Goal: Task Accomplishment & Management: Use online tool/utility

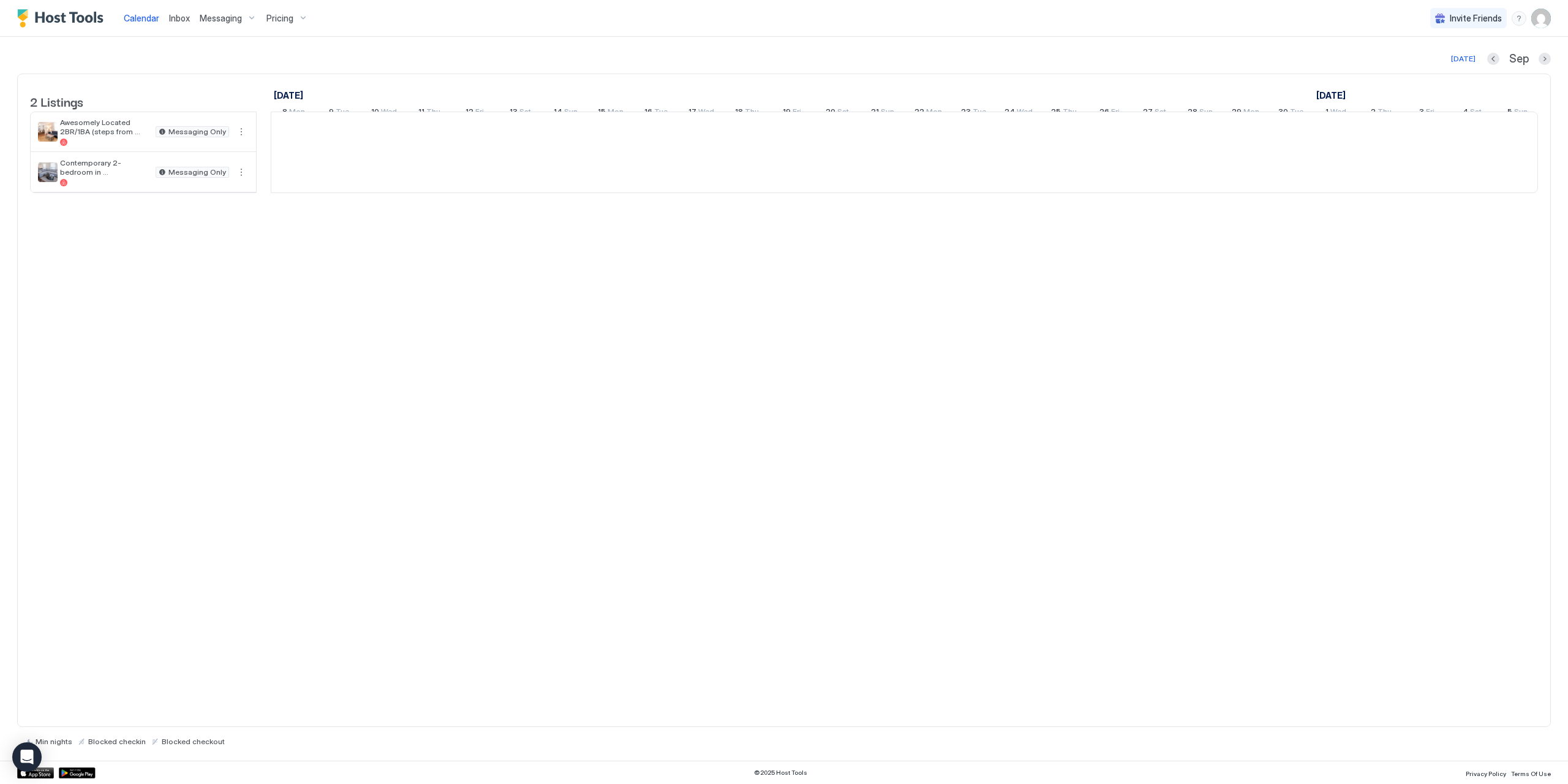
scroll to position [0, 680]
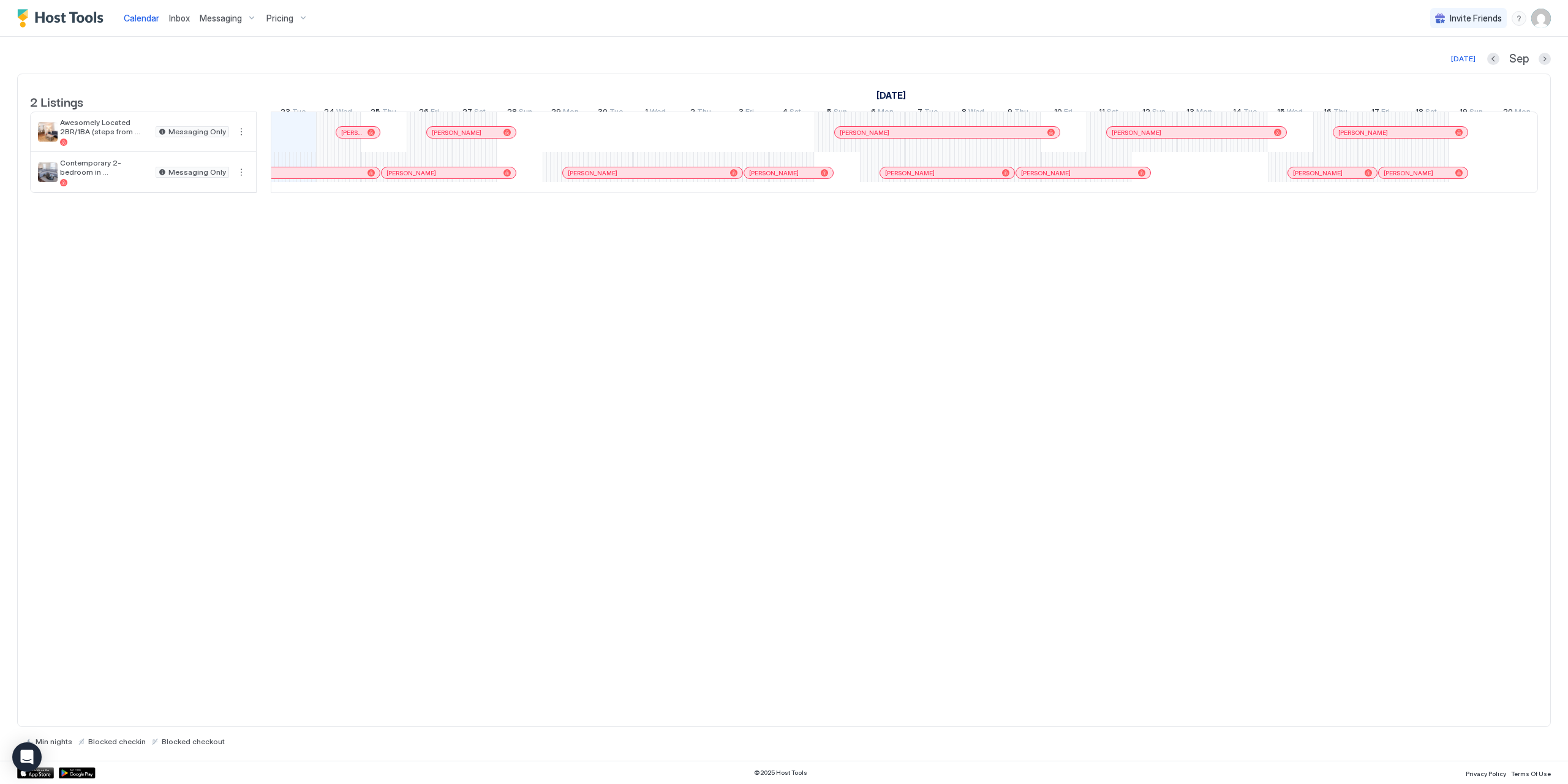
click at [235, 15] on span "Messaging" at bounding box center [220, 19] width 42 height 11
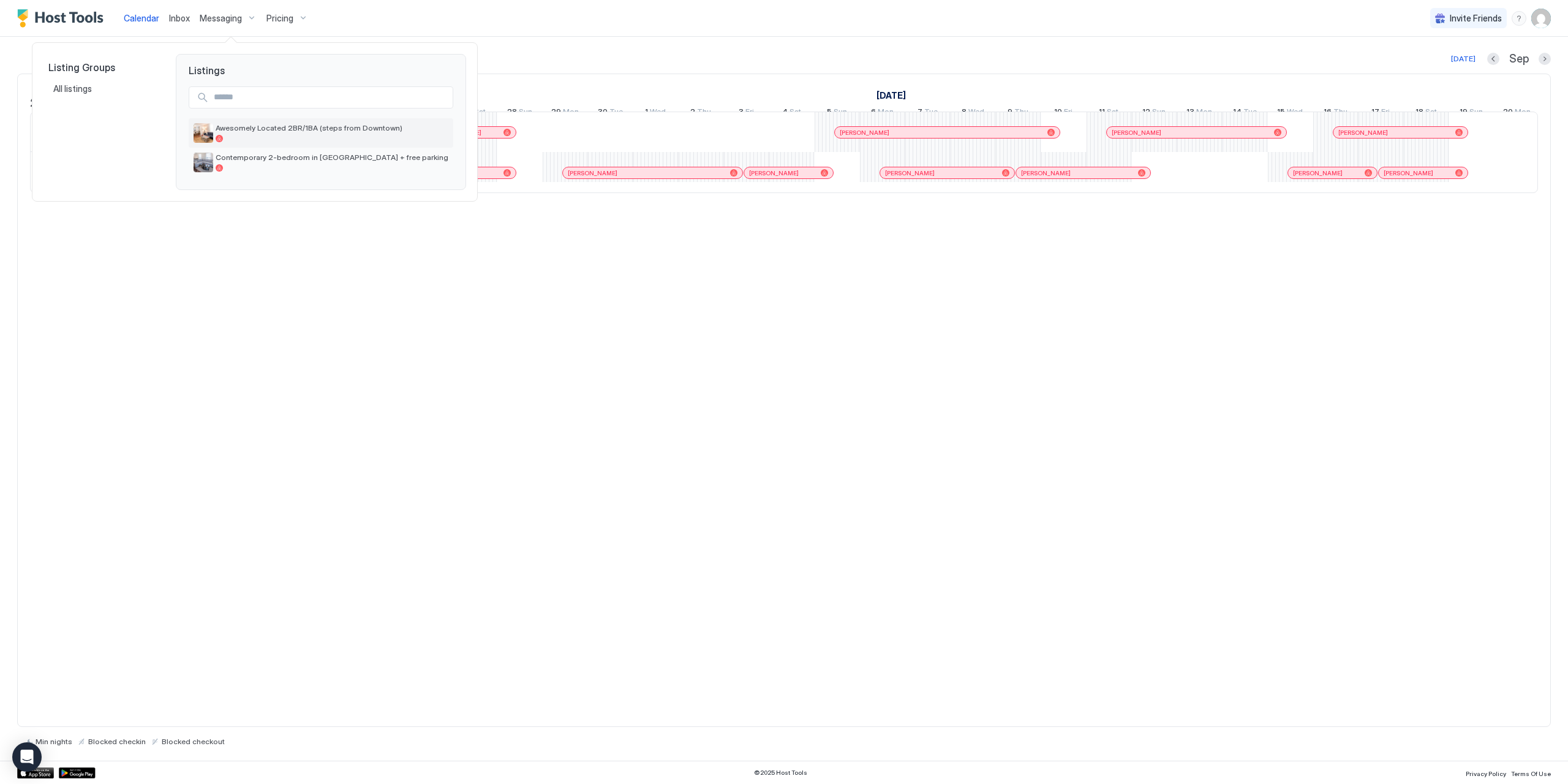
click at [245, 125] on span "Awesomely Located 2BR/1BA (steps from Downtown)" at bounding box center [332, 127] width 232 height 9
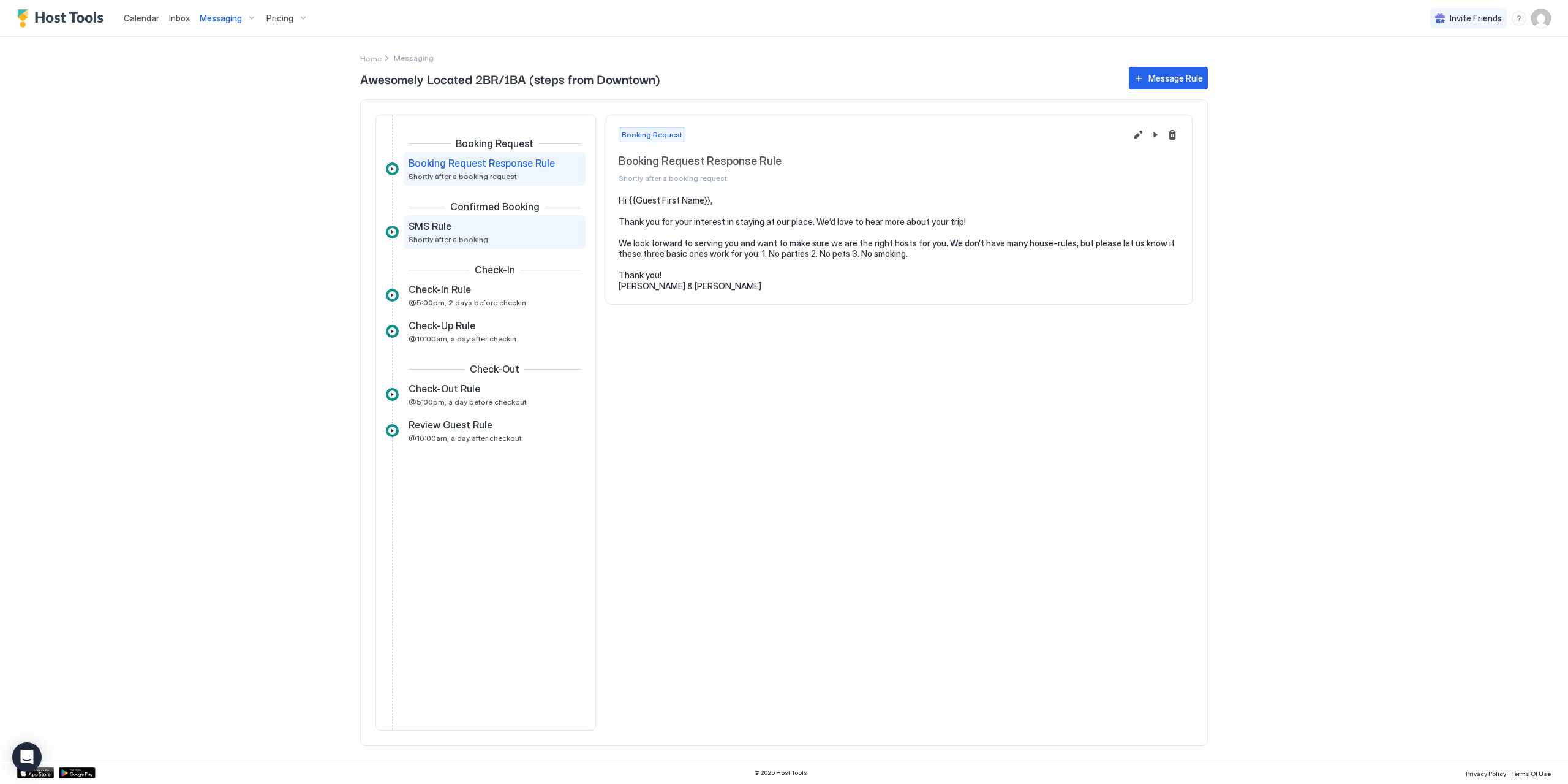
click at [434, 223] on span "SMS Rule" at bounding box center [429, 226] width 43 height 12
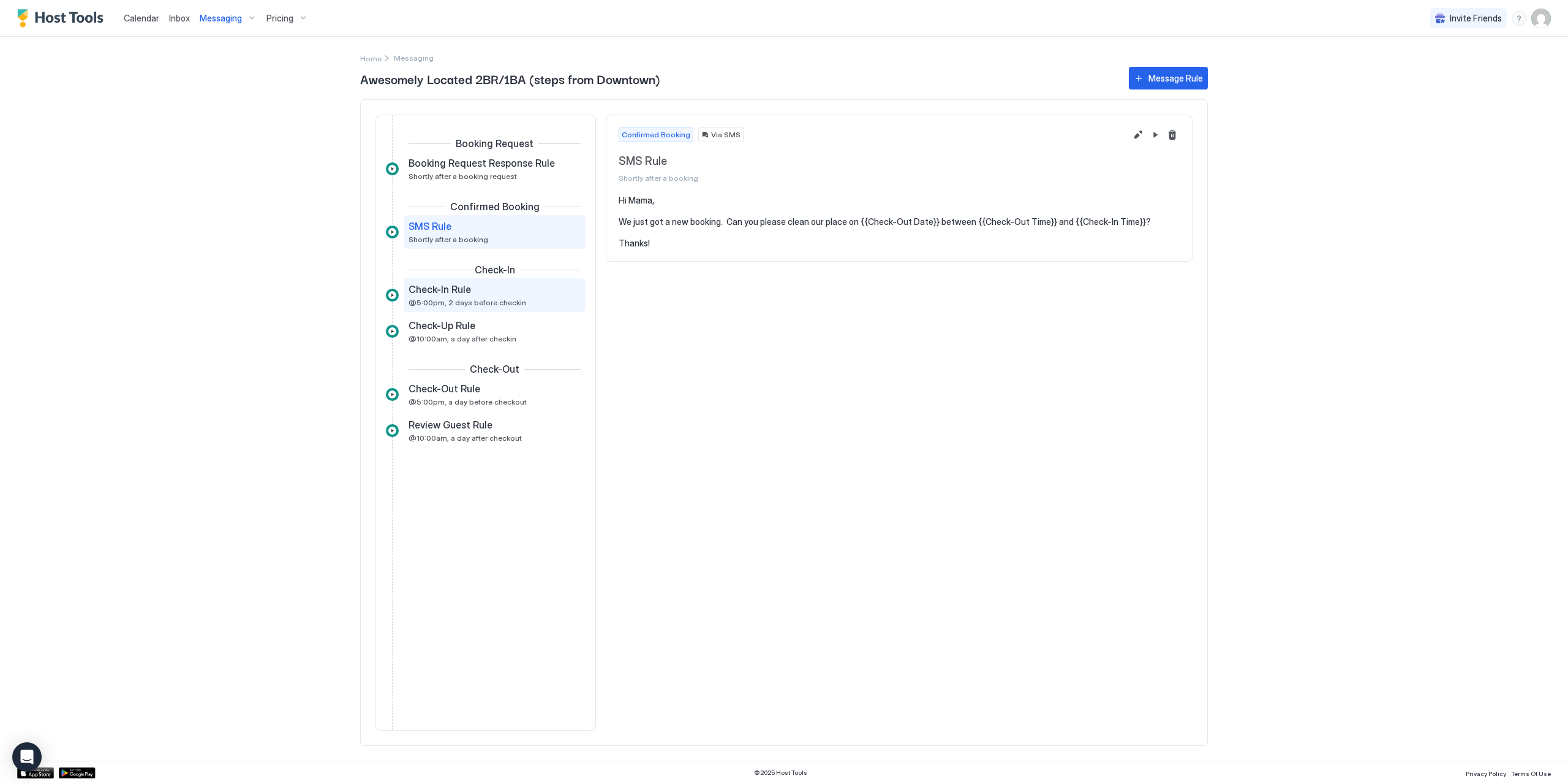
click at [433, 292] on span "Check-In Rule" at bounding box center [439, 288] width 62 height 12
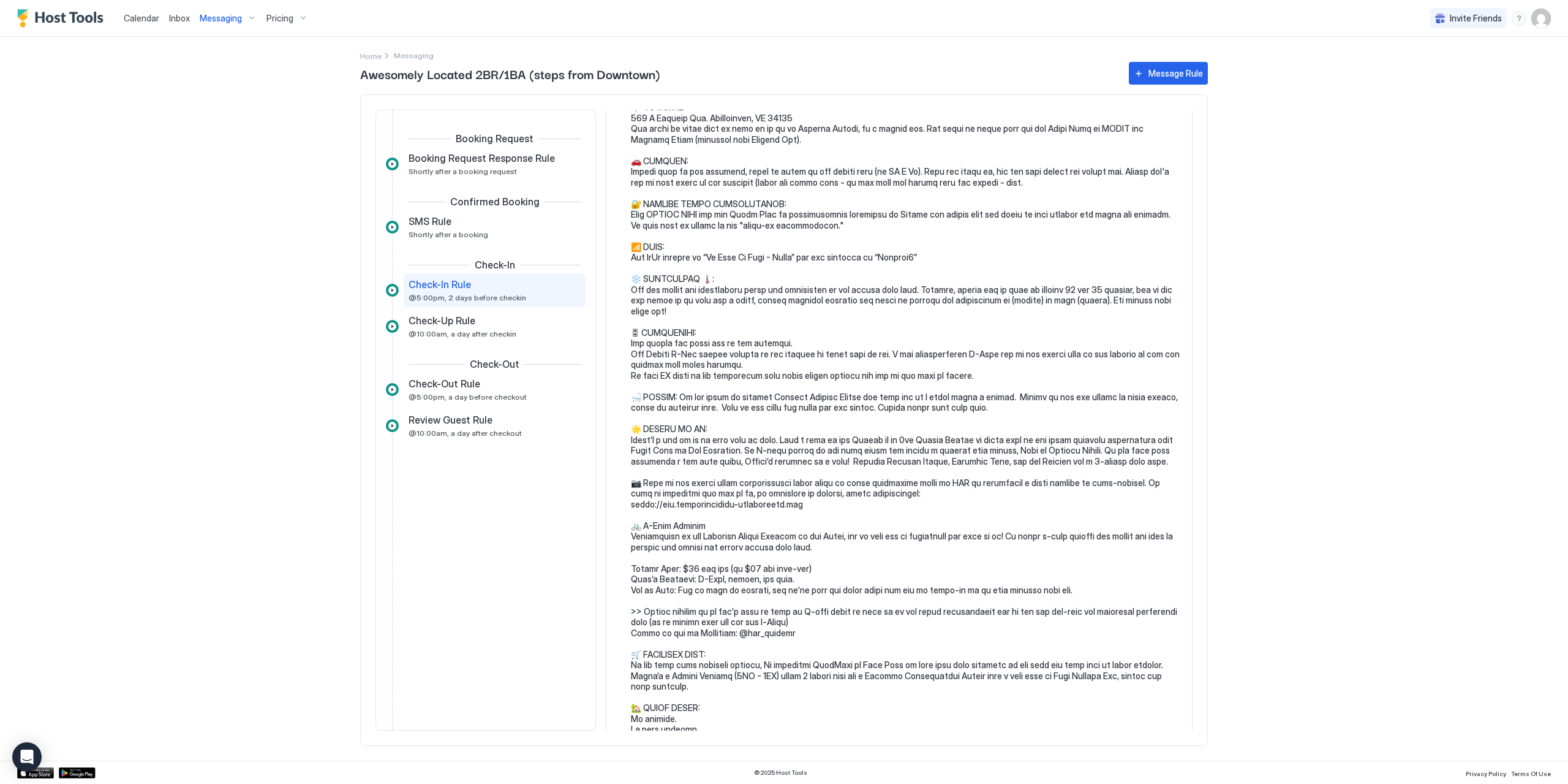
scroll to position [286, 0]
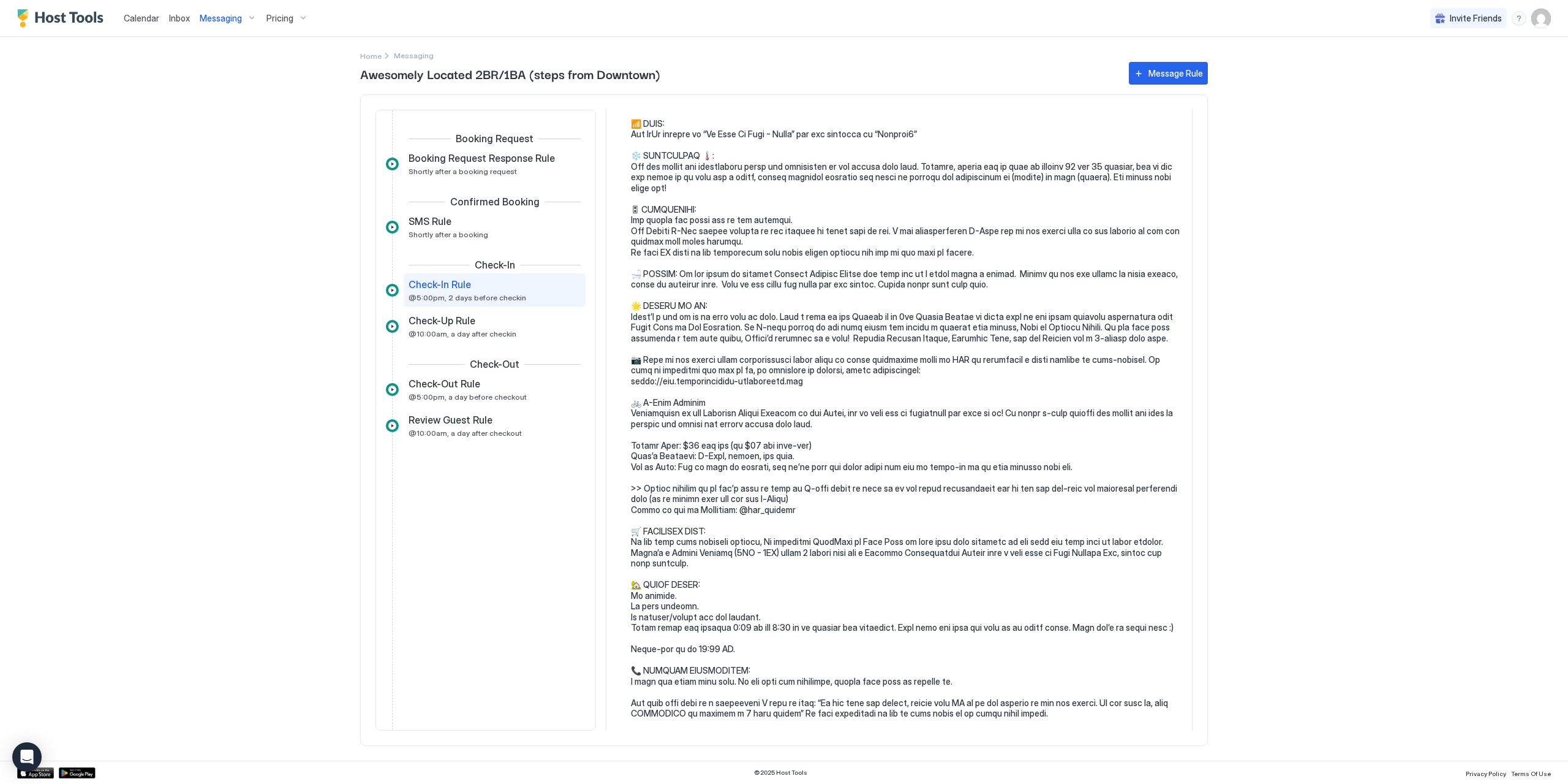
click at [755, 457] on pre at bounding box center [905, 322] width 548 height 836
click at [757, 452] on pre at bounding box center [905, 322] width 548 height 836
click at [751, 453] on pre at bounding box center [905, 322] width 548 height 836
click at [756, 457] on pre at bounding box center [905, 322] width 548 height 836
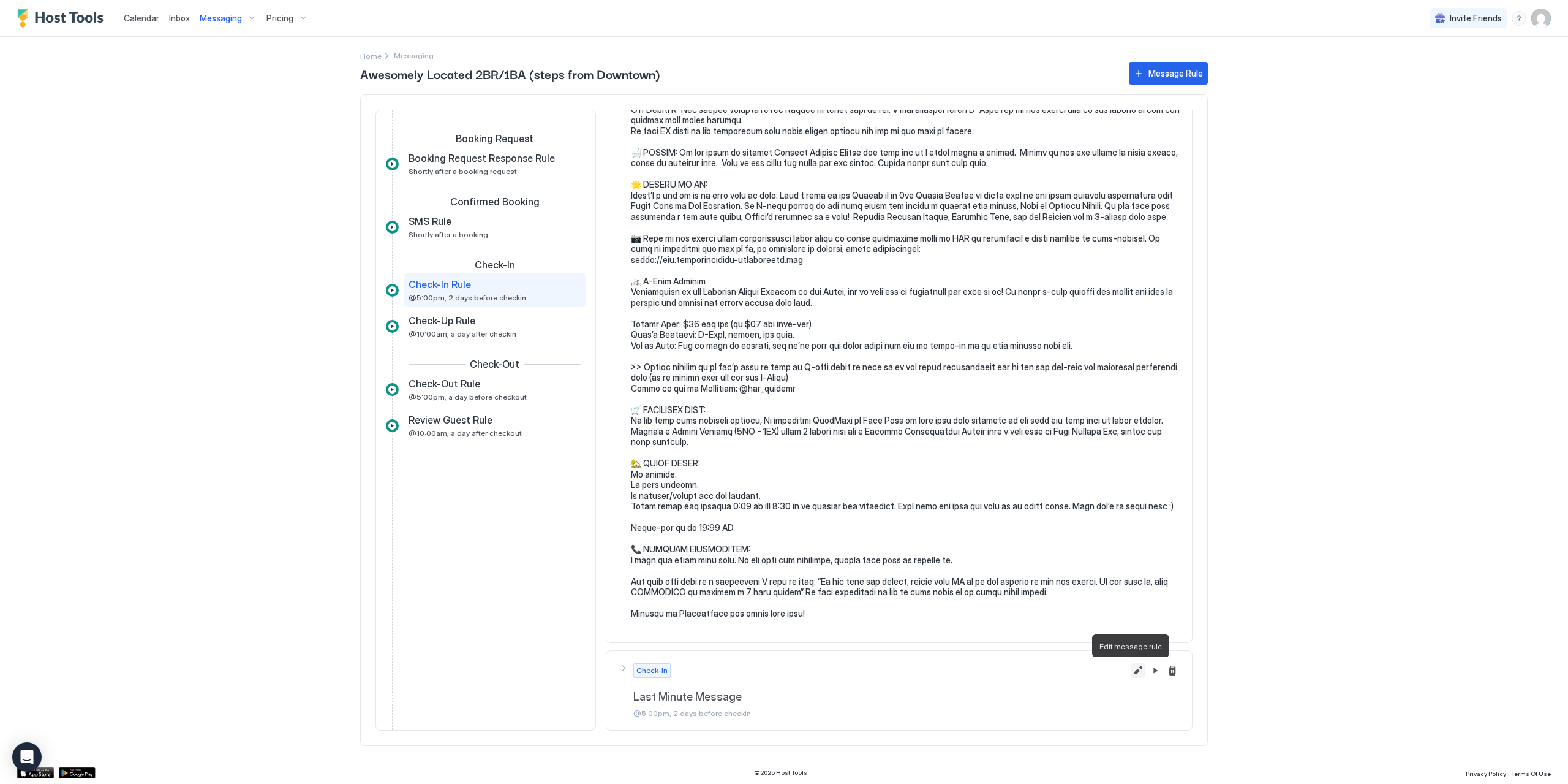
scroll to position [0, 0]
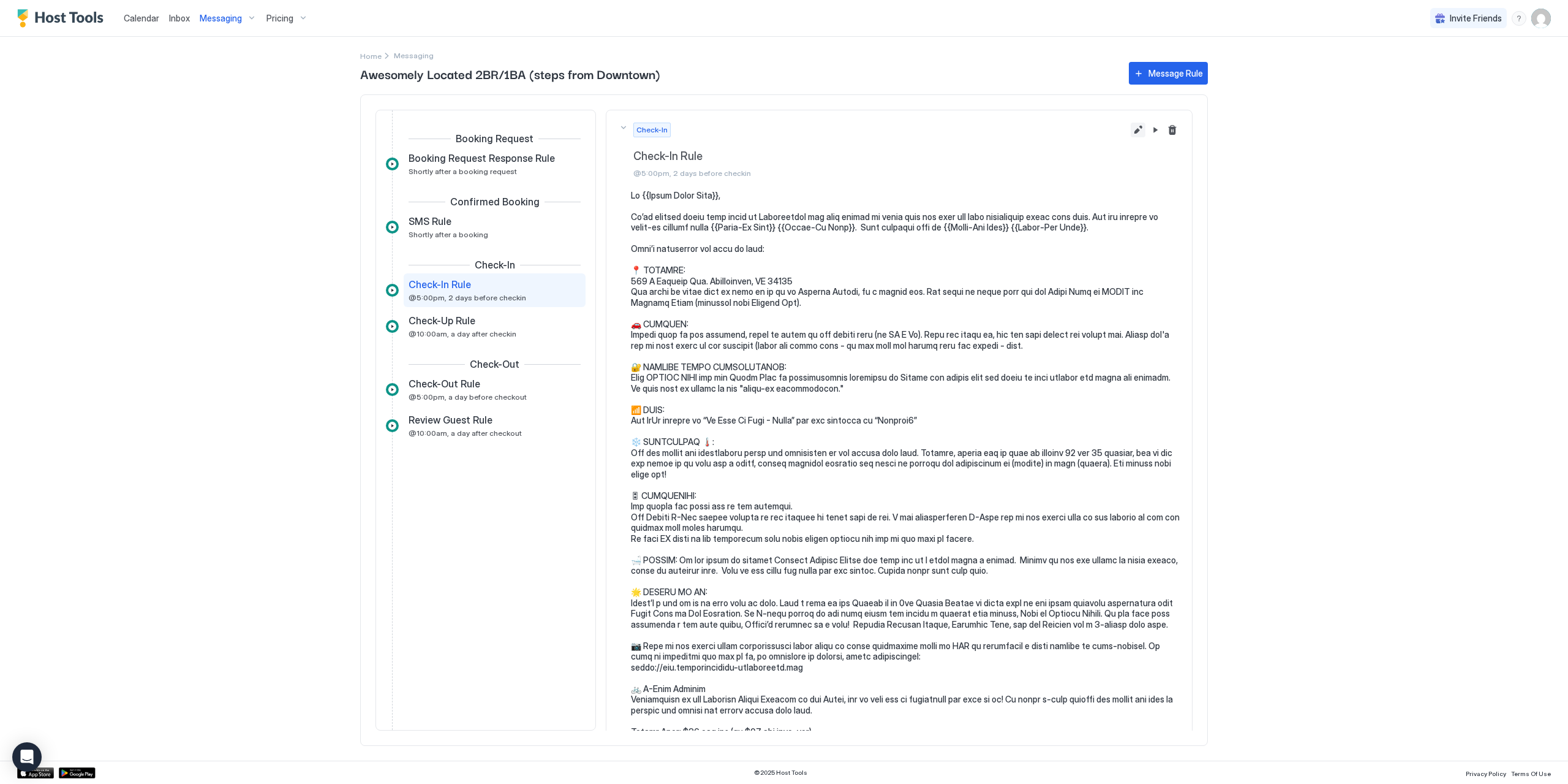
click at [1130, 128] on button "Edit message rule" at bounding box center [1138, 130] width 15 height 15
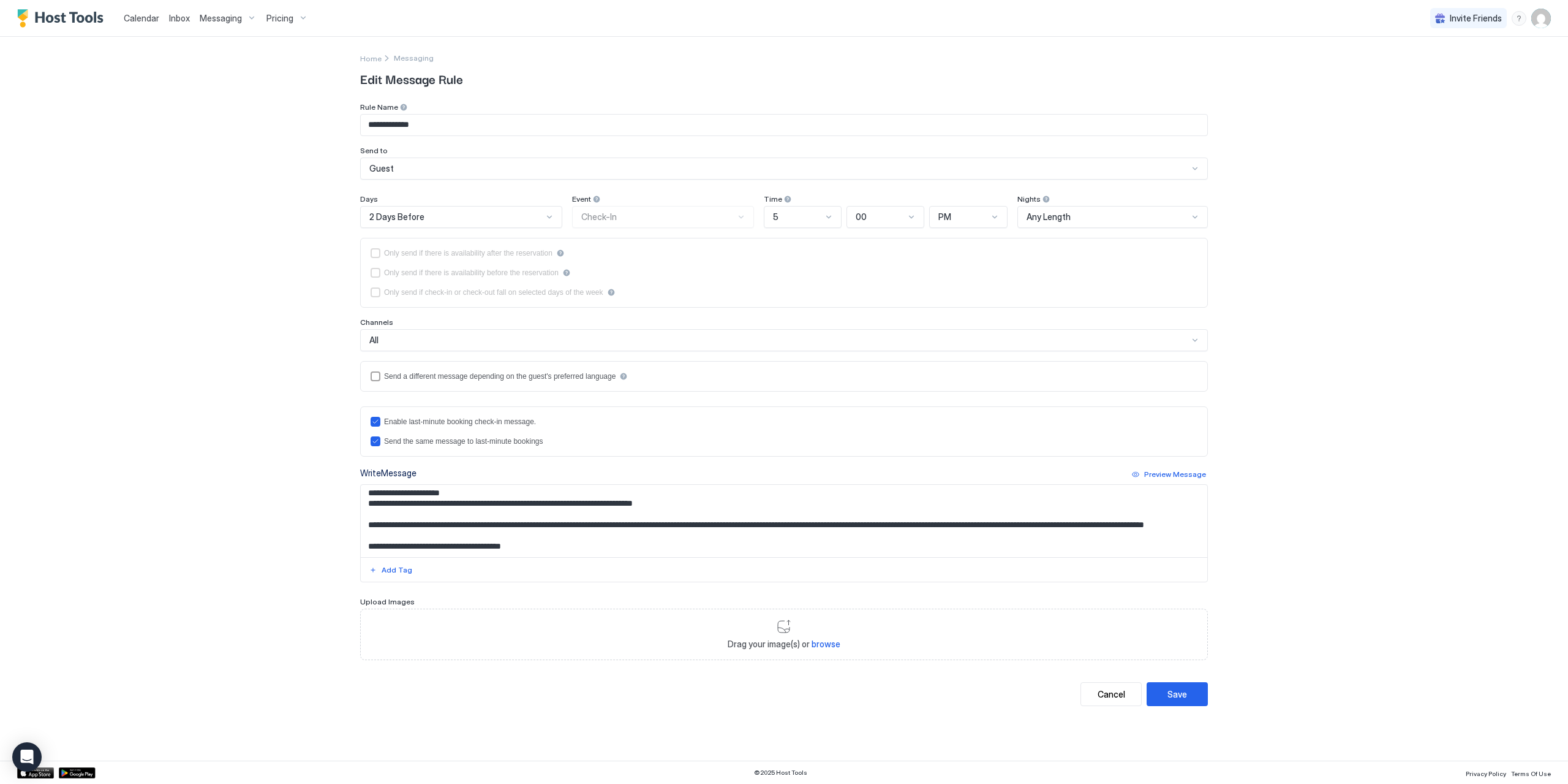
scroll to position [678, 0]
click at [468, 513] on textarea "Input Field" at bounding box center [784, 521] width 846 height 73
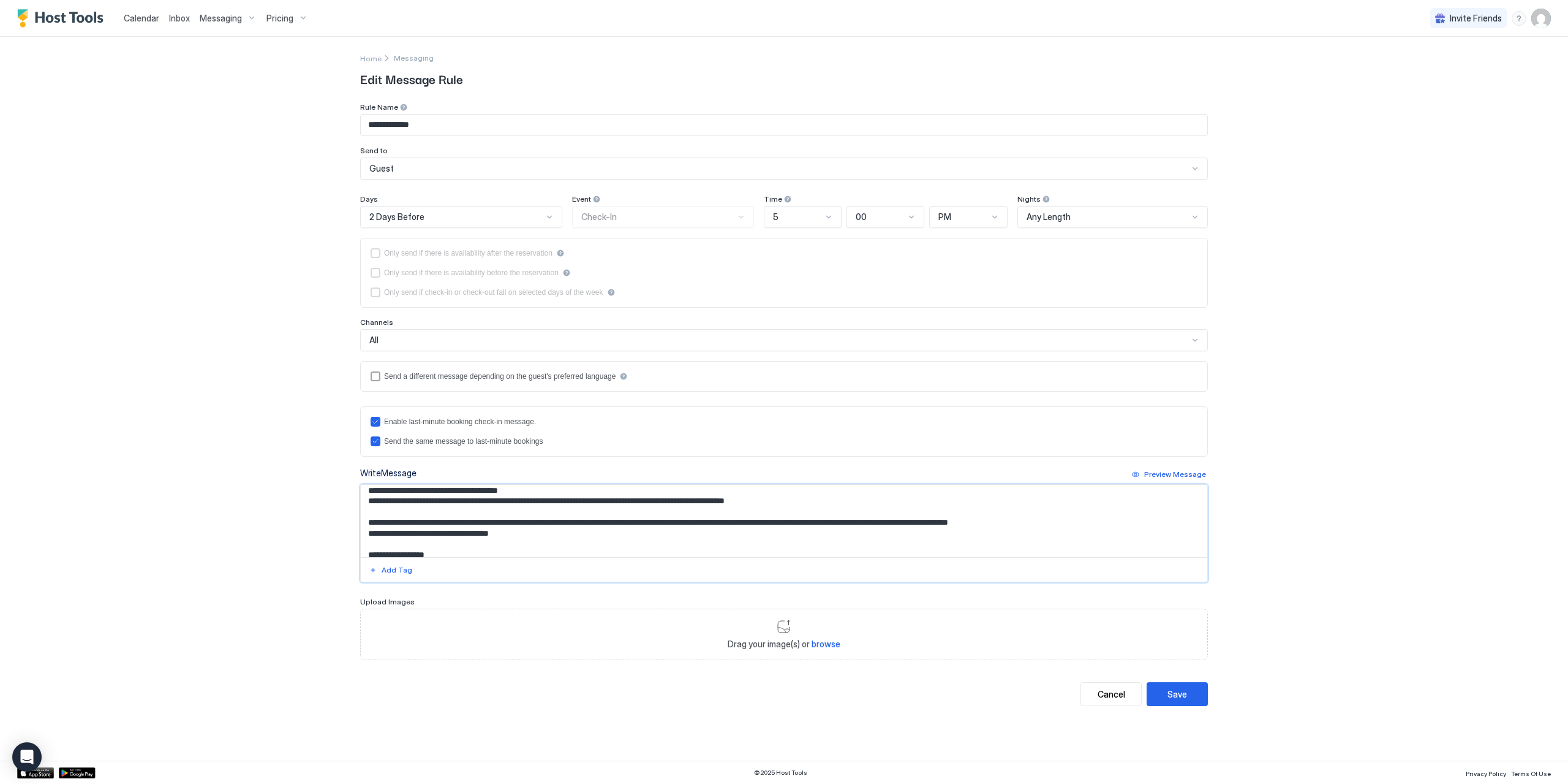
scroll to position [433, 0]
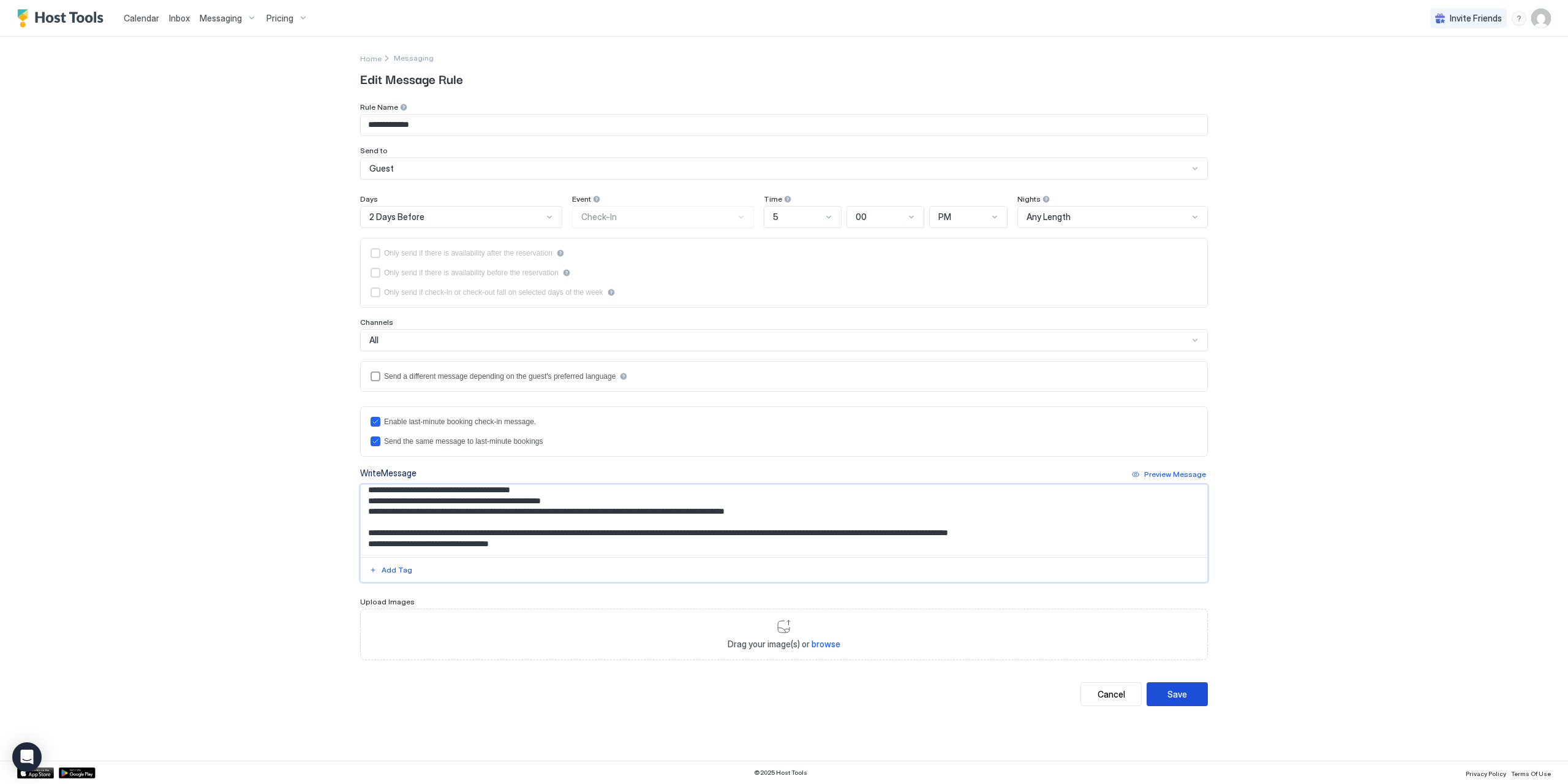
type textarea "**********"
click at [1190, 692] on button "Save" at bounding box center [1177, 694] width 61 height 24
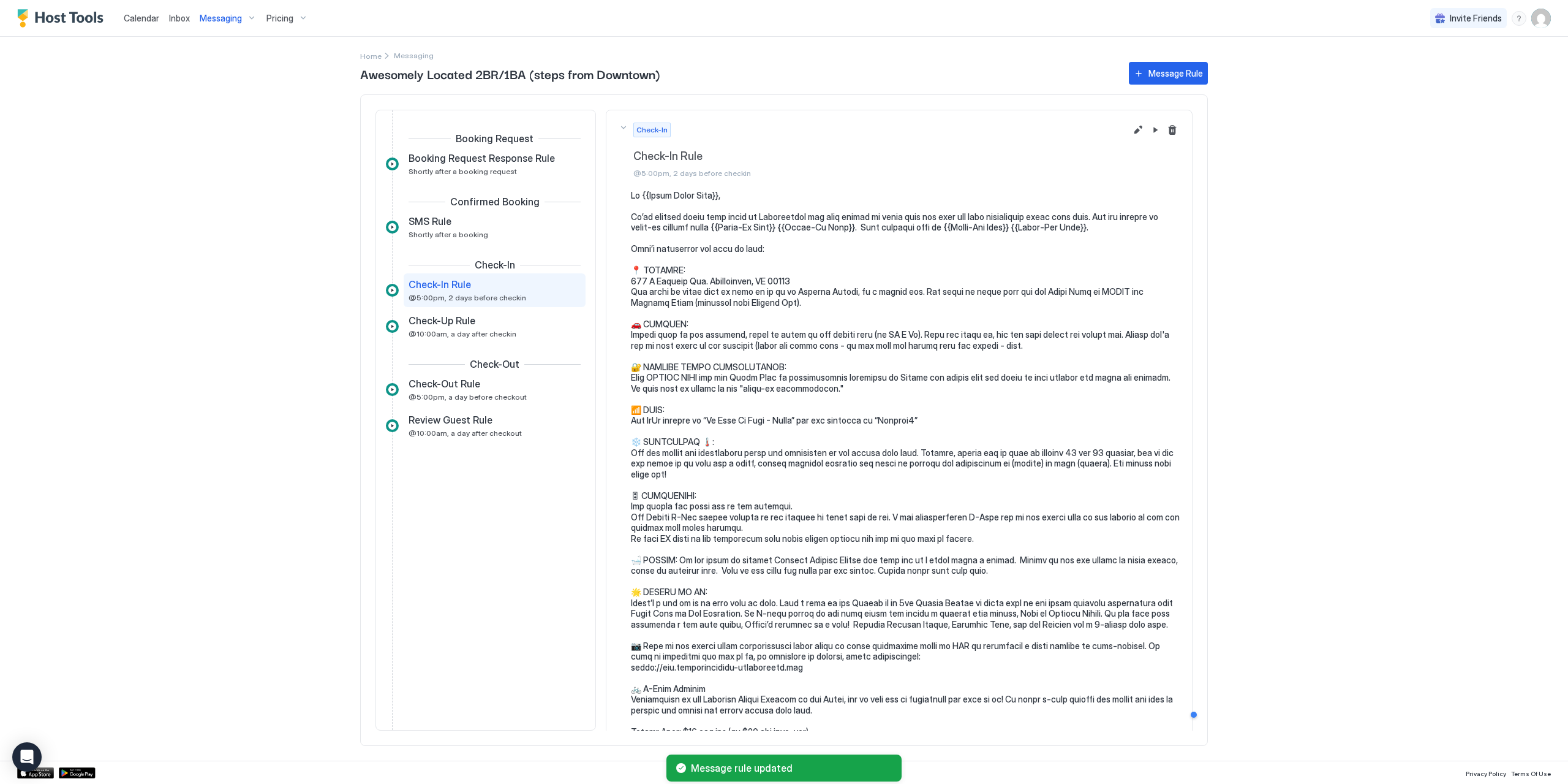
click at [234, 17] on span "Messaging" at bounding box center [220, 19] width 42 height 11
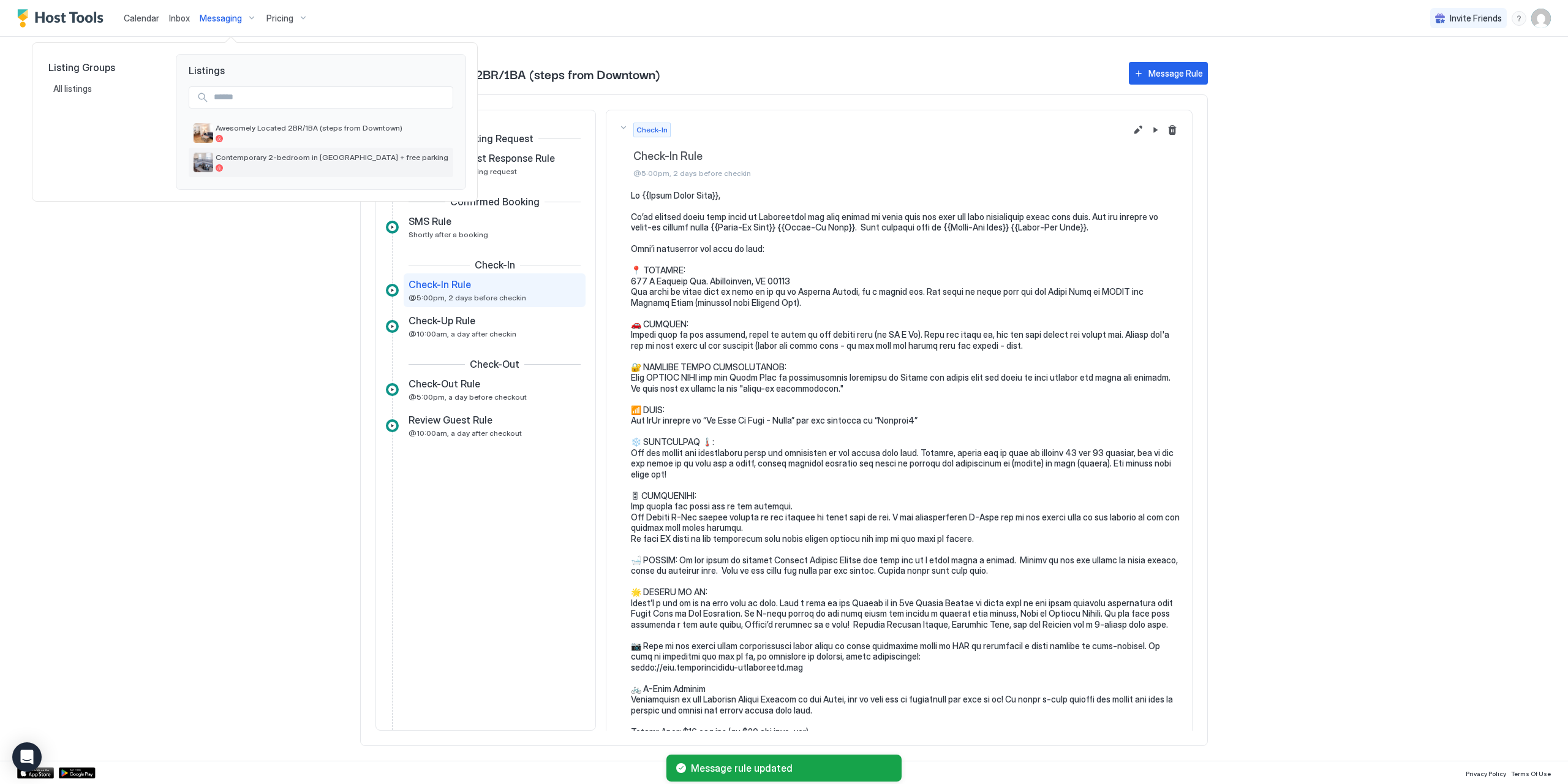
click at [240, 155] on span "Contemporary 2-bedroom in [GEOGRAPHIC_DATA] + free parking" at bounding box center [332, 157] width 232 height 9
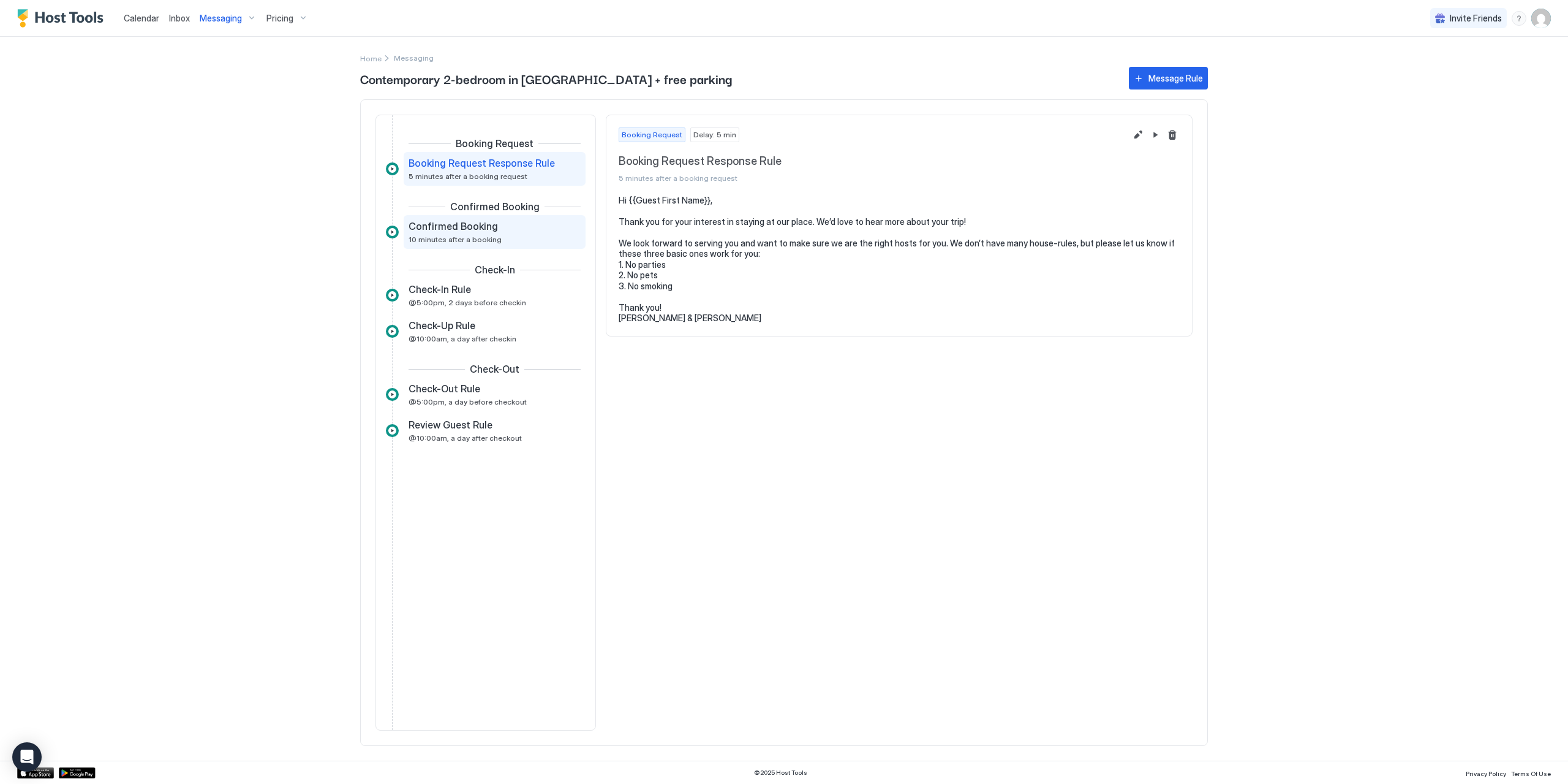
click at [488, 236] on span "10 minutes after a booking" at bounding box center [455, 239] width 93 height 9
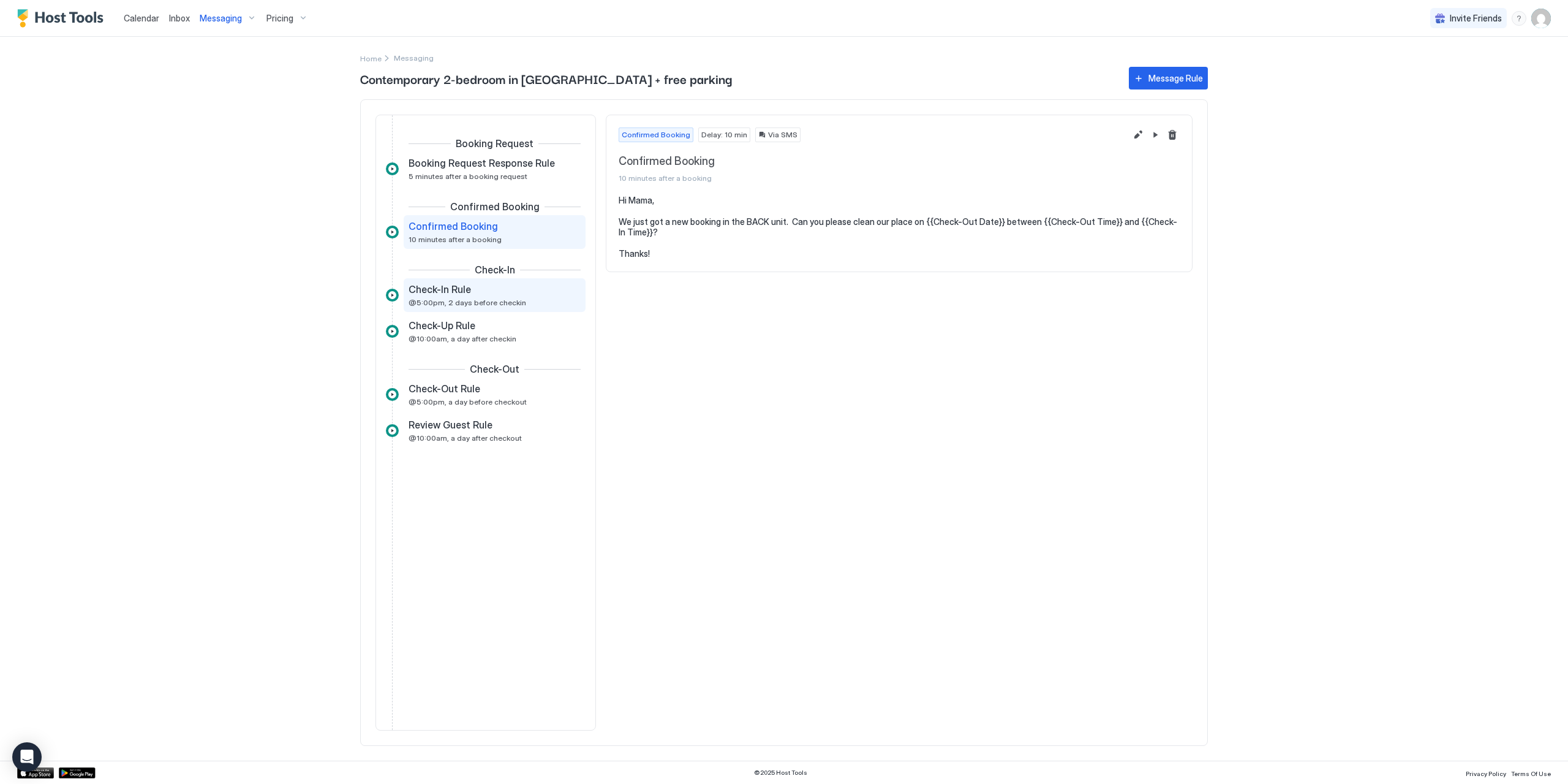
click at [462, 292] on span "Check-In Rule" at bounding box center [439, 288] width 62 height 12
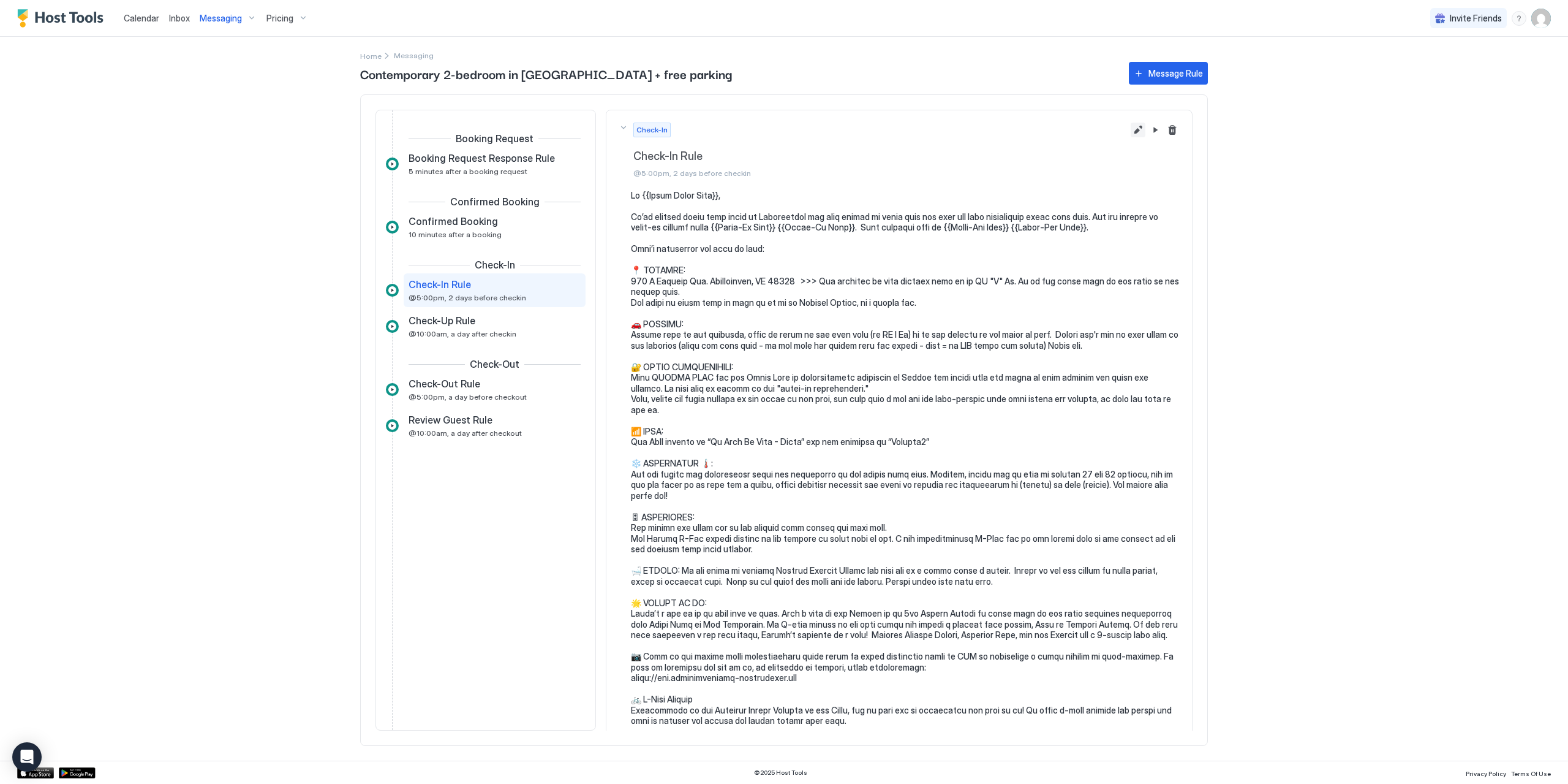
click at [1130, 131] on button "Edit message rule" at bounding box center [1138, 130] width 15 height 15
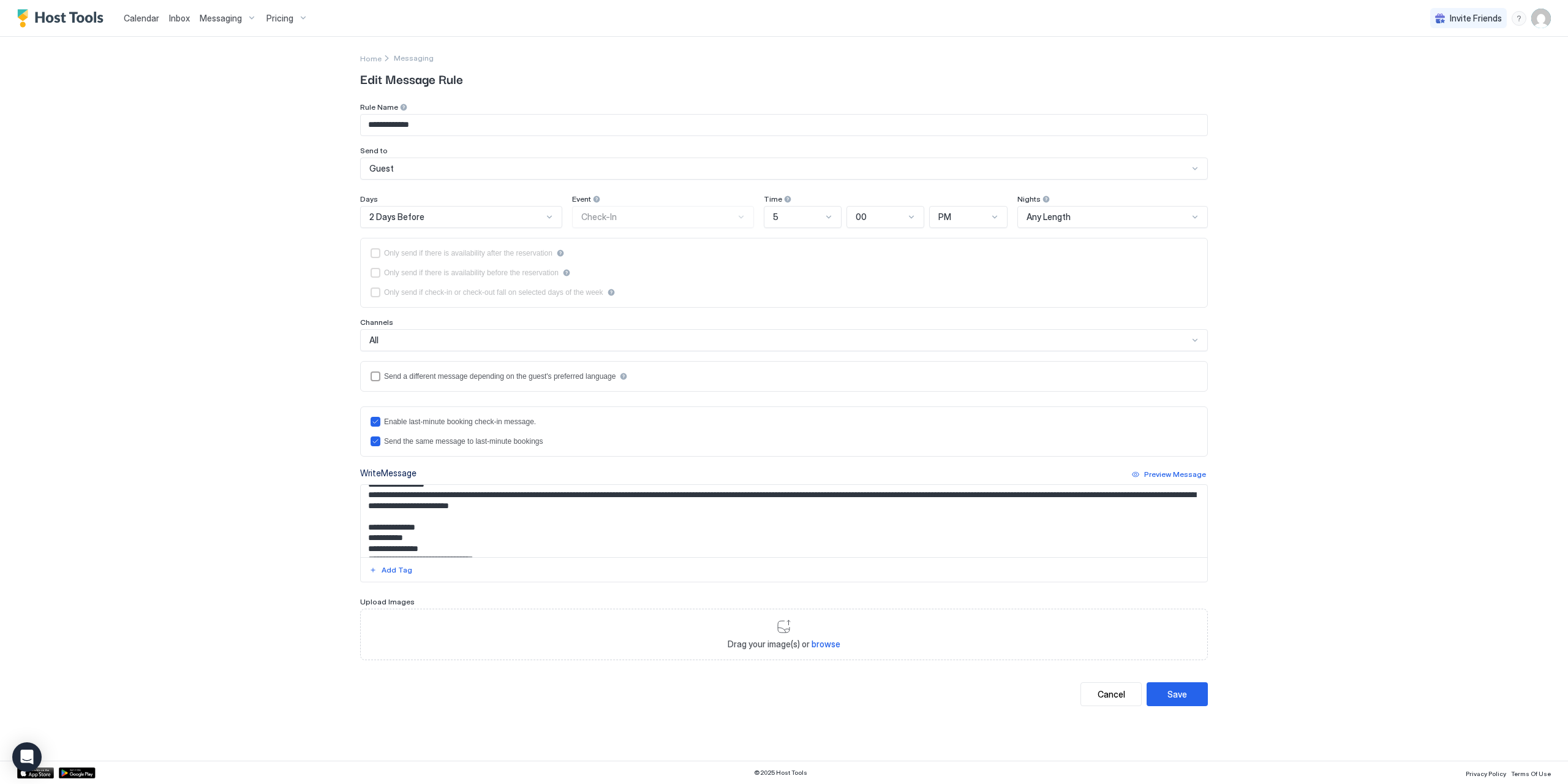
scroll to position [572, 0]
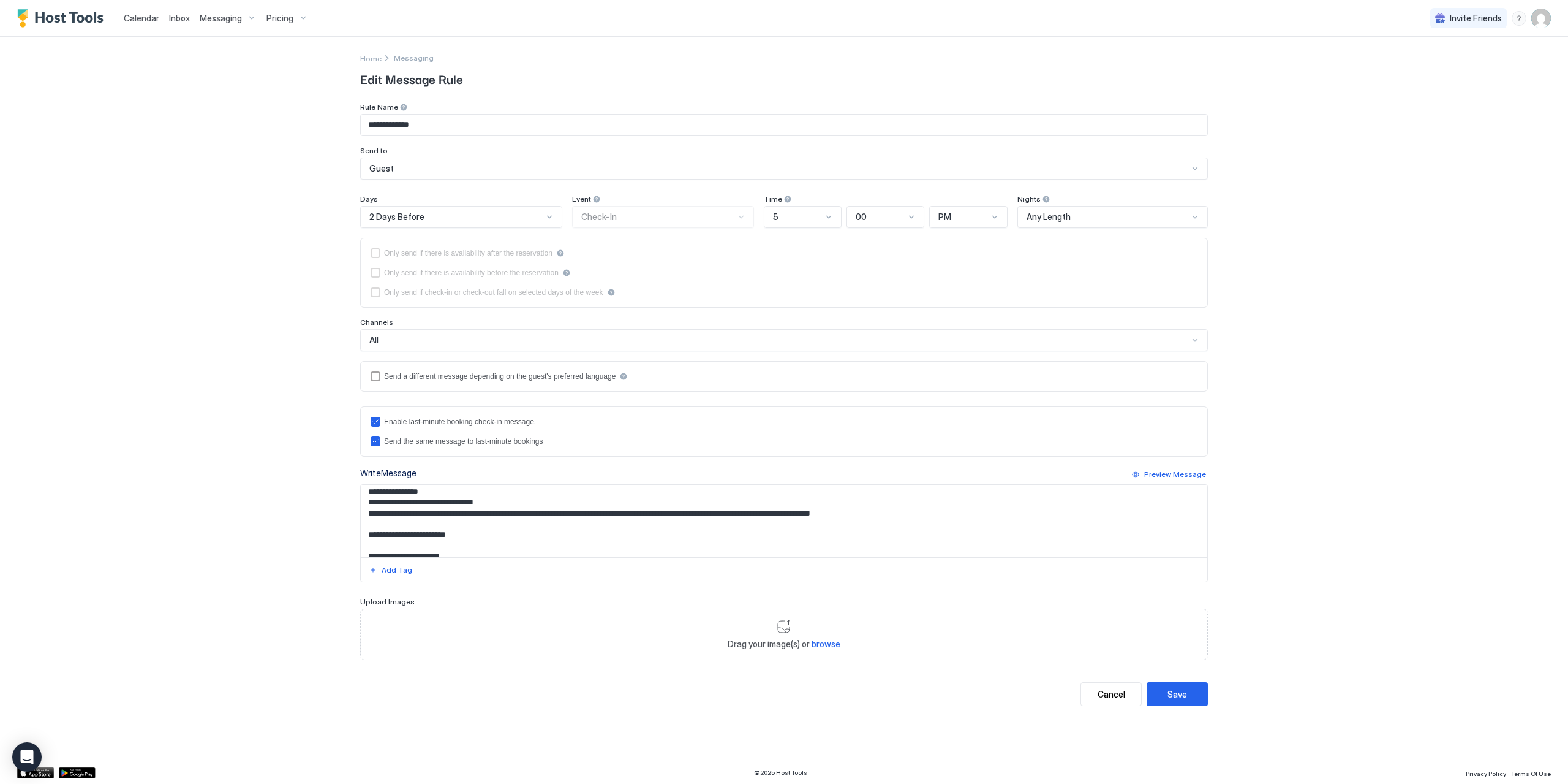
click at [502, 529] on textarea "Input Field" at bounding box center [784, 521] width 846 height 73
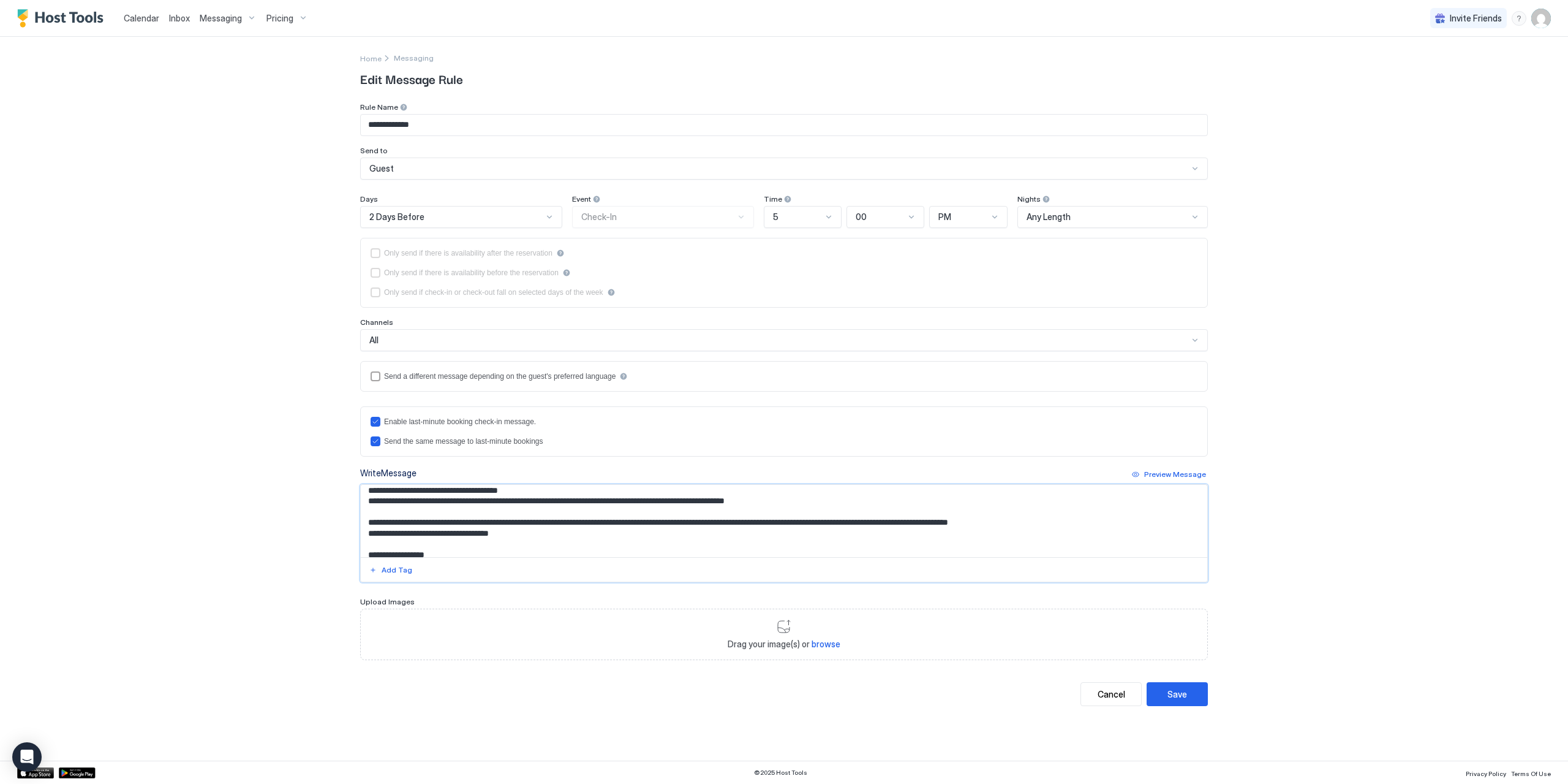
scroll to position [433, 0]
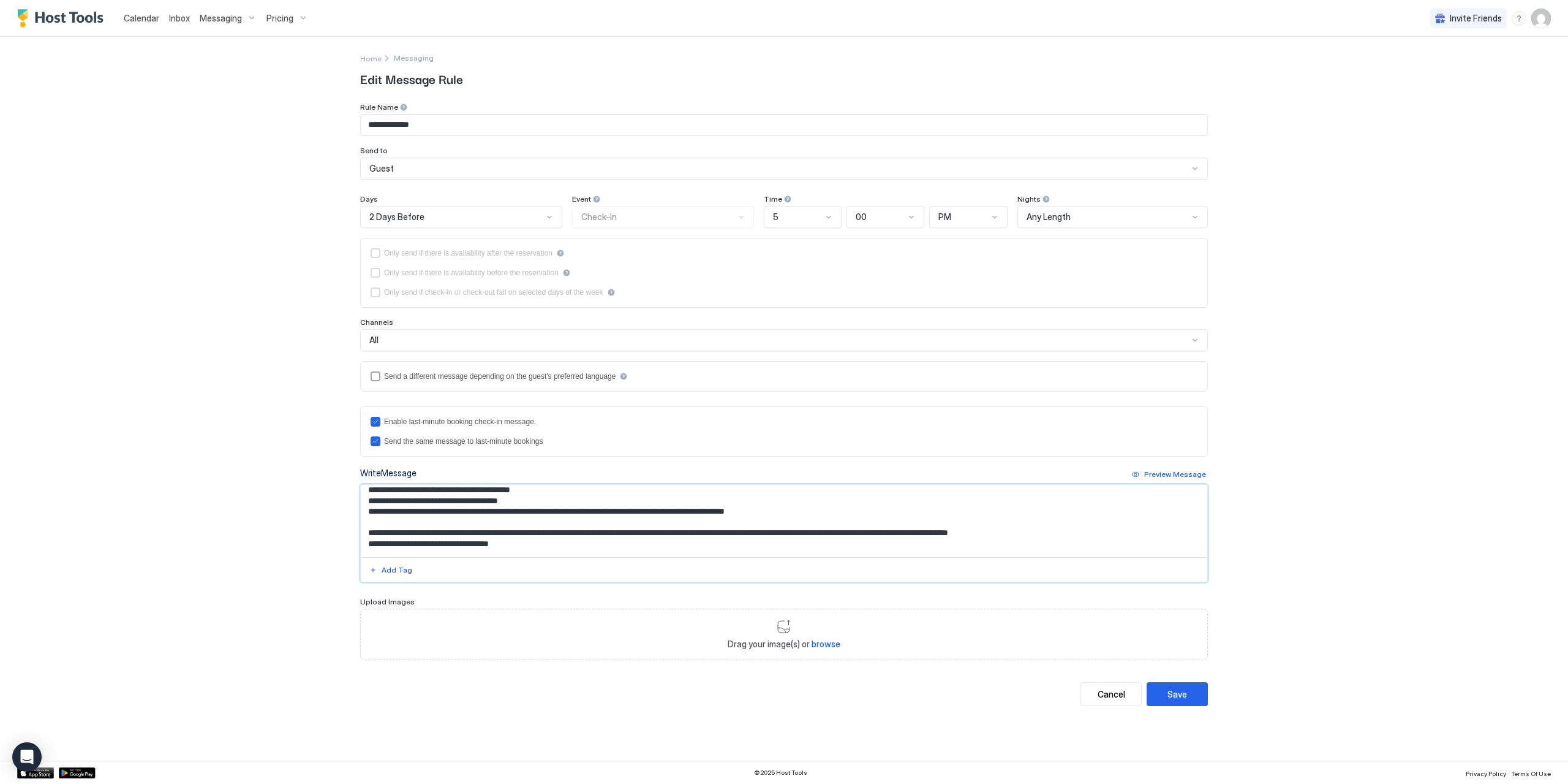
click at [496, 548] on textarea "Input Field" at bounding box center [784, 521] width 846 height 73
click at [479, 534] on textarea "Input Field" at bounding box center [784, 521] width 846 height 73
paste textarea "**********"
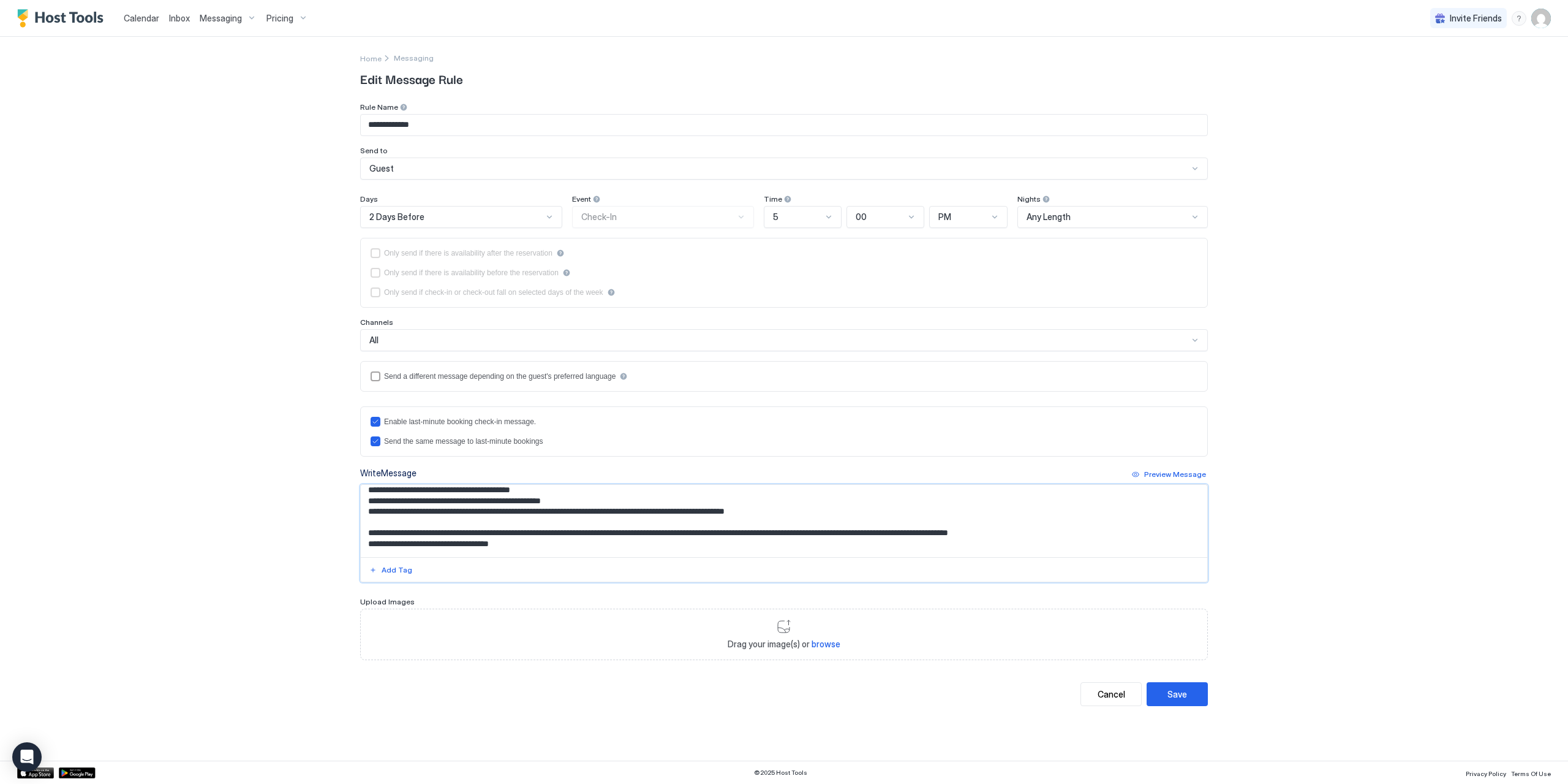
scroll to position [487, 0]
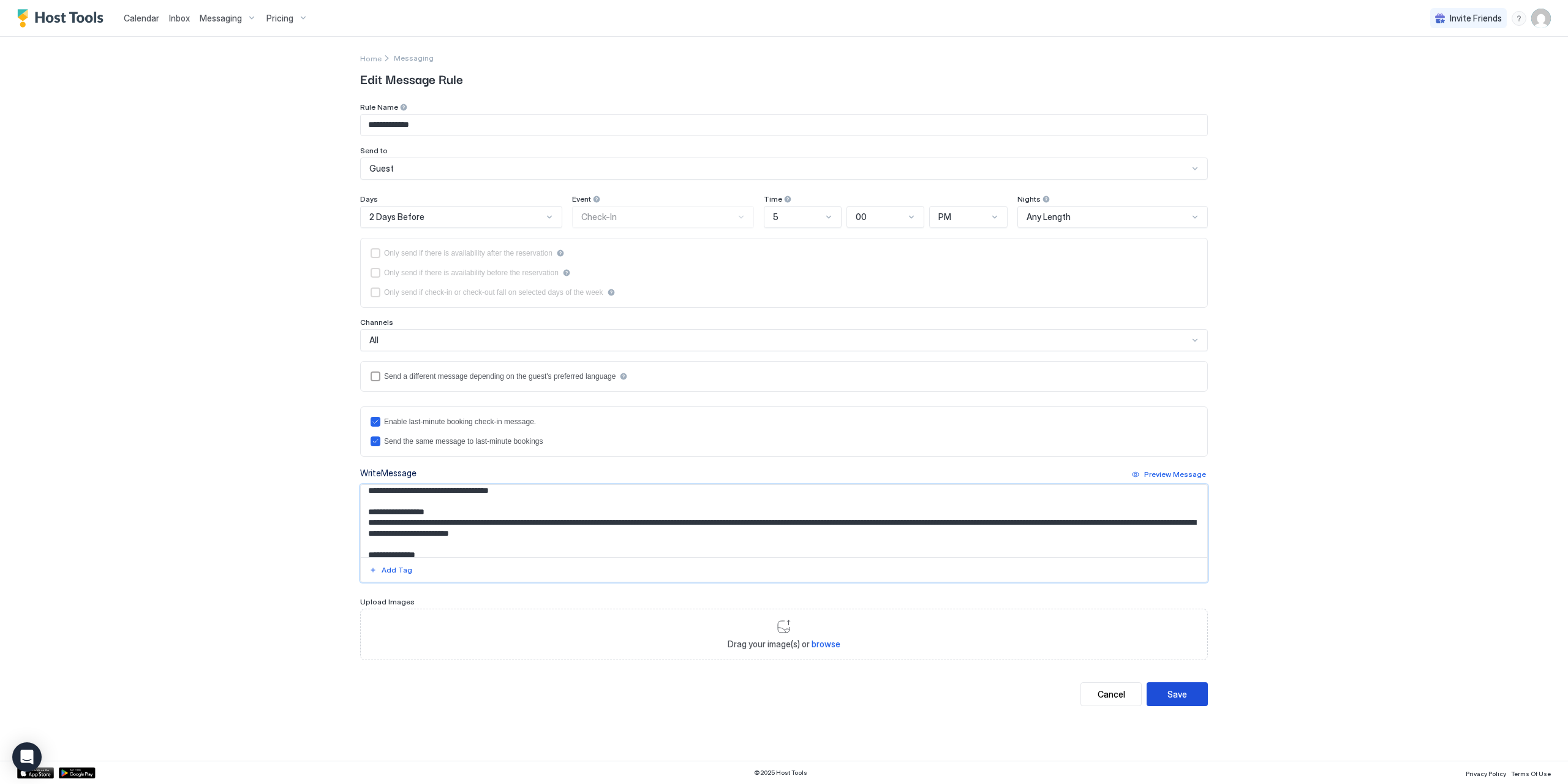
type textarea "**********"
click at [1192, 694] on button "Save" at bounding box center [1177, 694] width 61 height 24
